Goal: Use online tool/utility: Utilize a website feature to perform a specific function

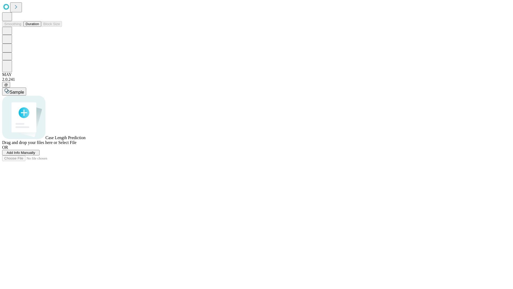
click at [35, 154] on span "Add Info Manually" at bounding box center [21, 152] width 29 height 4
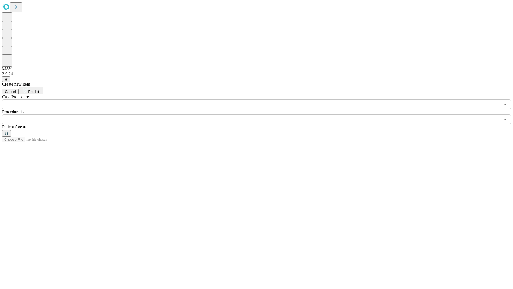
type input "**"
click at [260, 114] on input "text" at bounding box center [251, 119] width 498 height 10
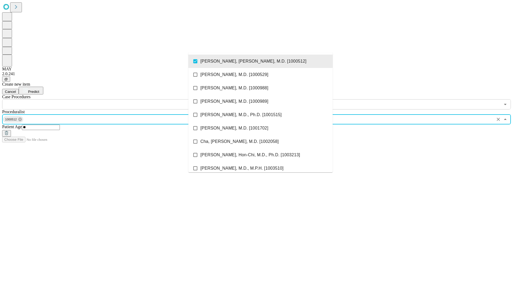
click at [112, 99] on input "text" at bounding box center [251, 104] width 498 height 10
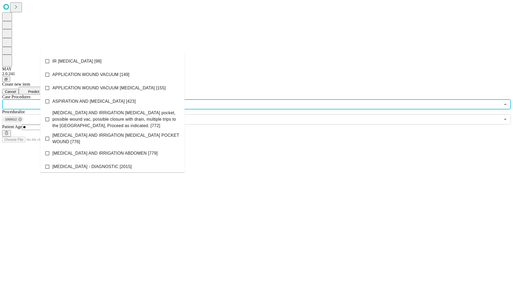
click at [112, 61] on li "IR [MEDICAL_DATA] [98]" at bounding box center [112, 61] width 144 height 13
click at [39, 89] on span "Predict" at bounding box center [33, 91] width 11 height 4
